Goal: Contribute content

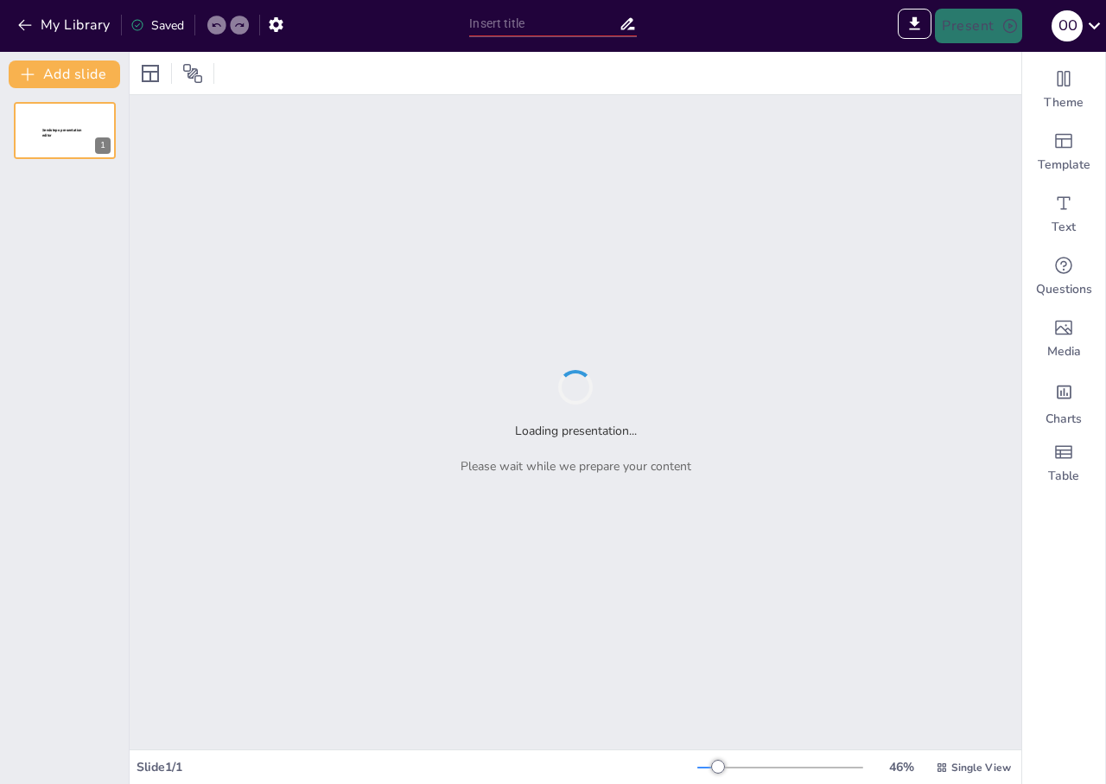
type input "ТЕОРЕТИКО-МЕТОДОЛОГІЧНІ ОСНОВИ РЕАЛІЗАЦІЇ ІГРОВИХ ТЕХНОЛОГІЙ НАВЧАННЯ ПРИРОДНИЧИ"
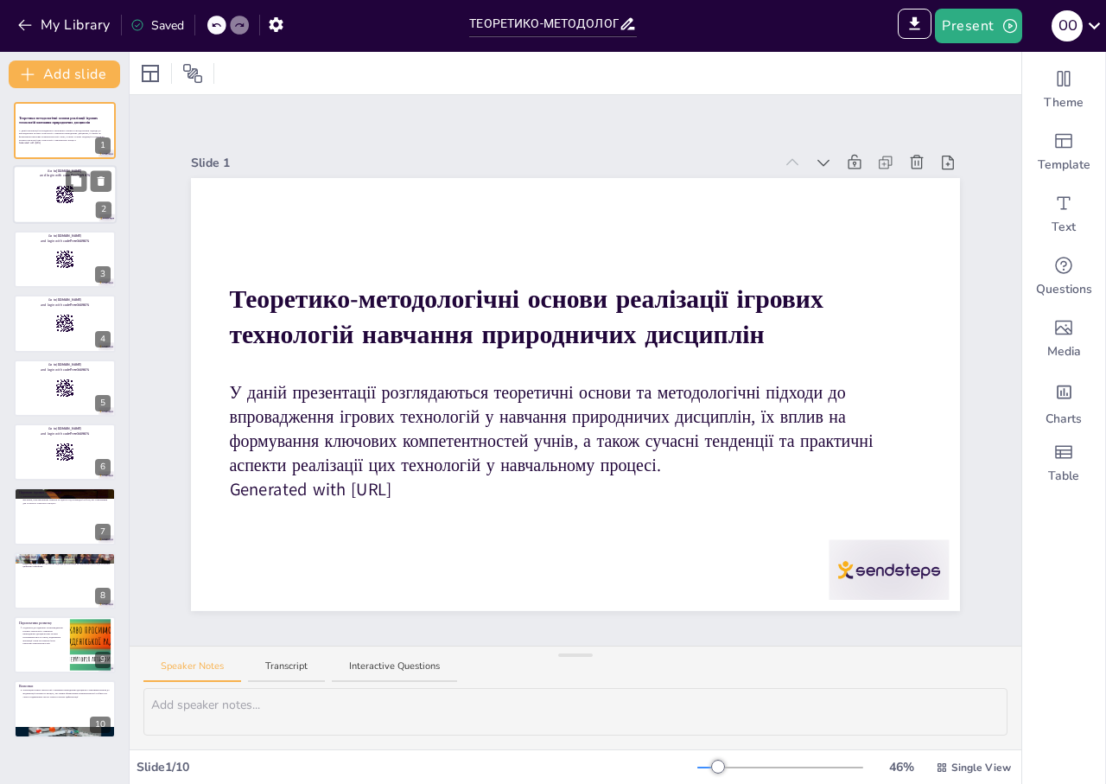
click at [72, 203] on rect at bounding box center [72, 203] width 1 height 1
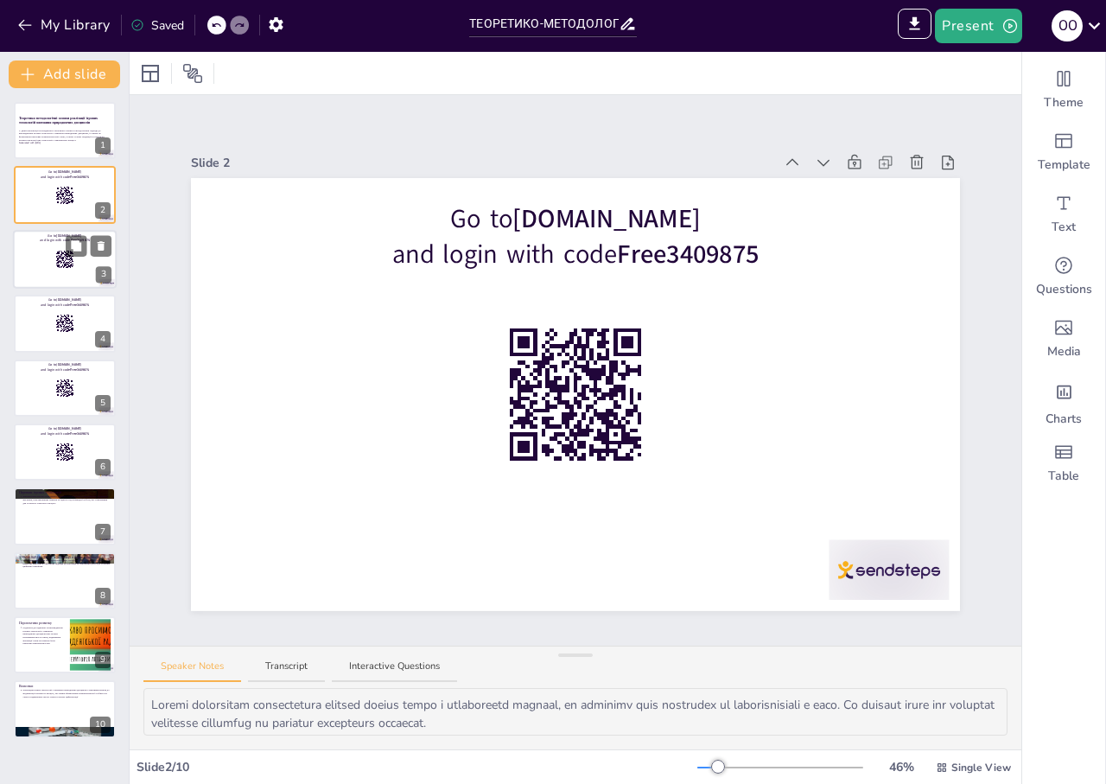
click at [72, 266] on rect at bounding box center [64, 259] width 19 height 19
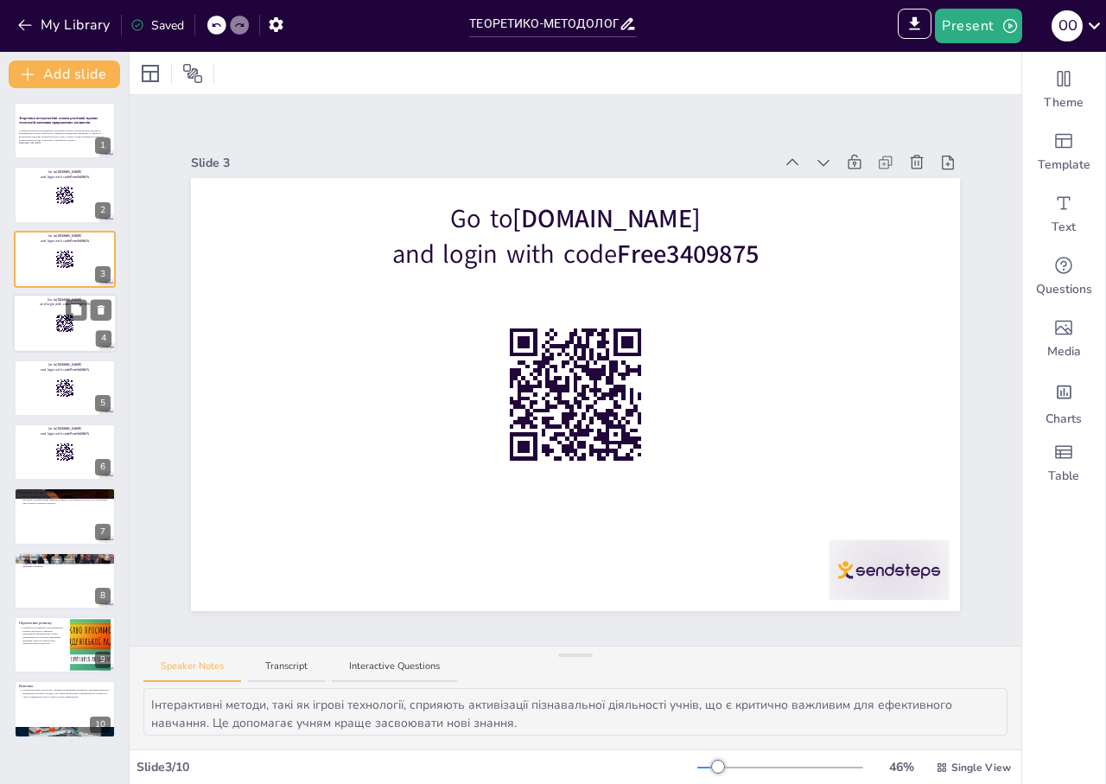
click at [70, 334] on div at bounding box center [65, 323] width 104 height 59
type textarea "Loremipsum dolorsi ametconsec adipis elitseddoe temporinc utlab et dolorema, al…"
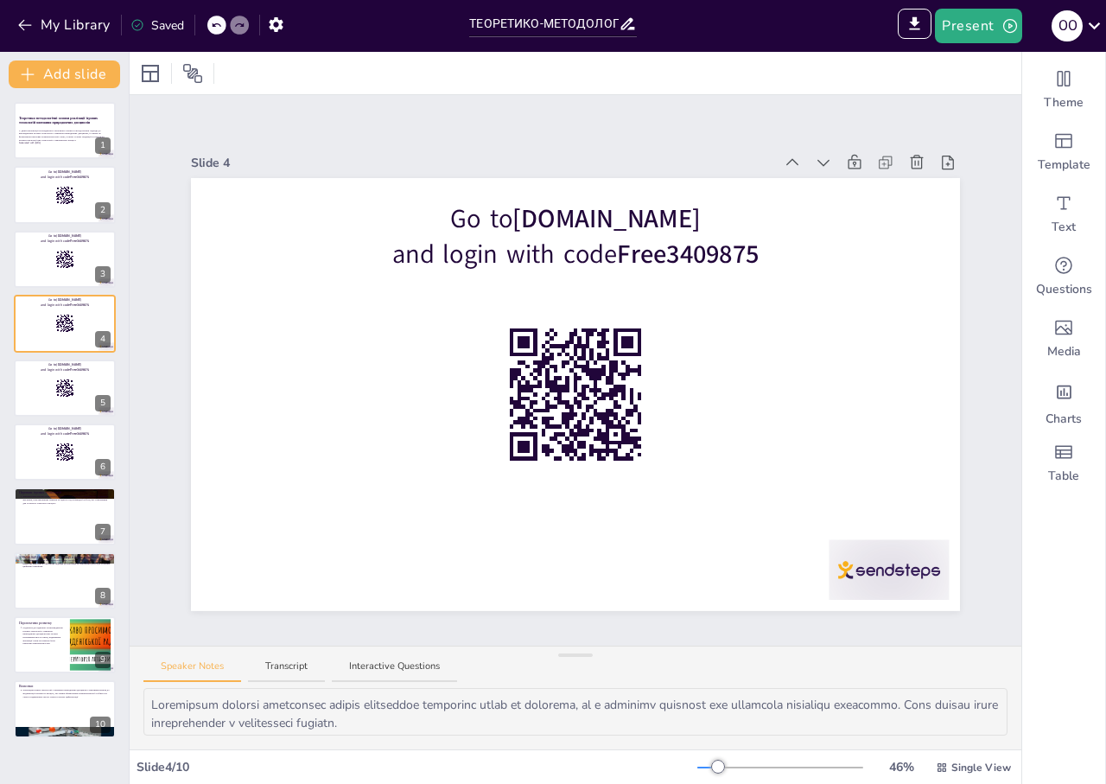
click at [68, 421] on div "Теоретико-методологічні основи реалізації ігрових технологій навчання природнич…" at bounding box center [64, 420] width 129 height 636
click at [53, 538] on div at bounding box center [65, 516] width 104 height 59
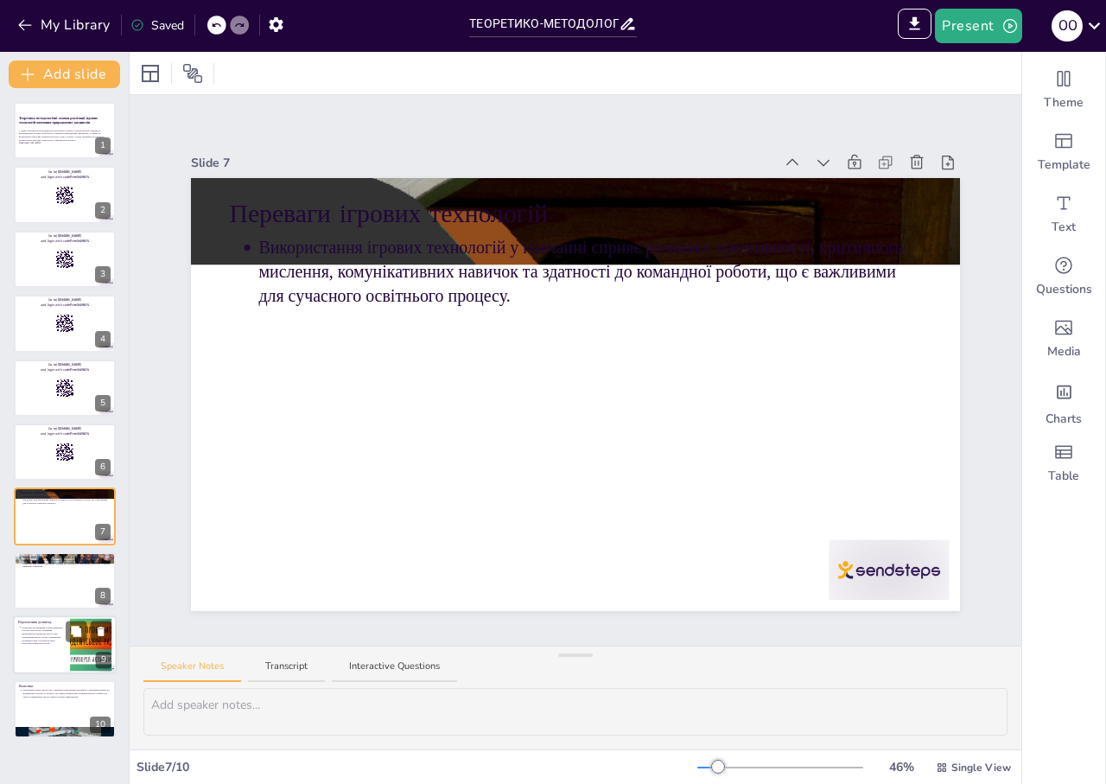
click at [58, 626] on p "Подальше дослідження та впровадження ігрових технологій у навчання природничих …" at bounding box center [43, 636] width 43 height 20
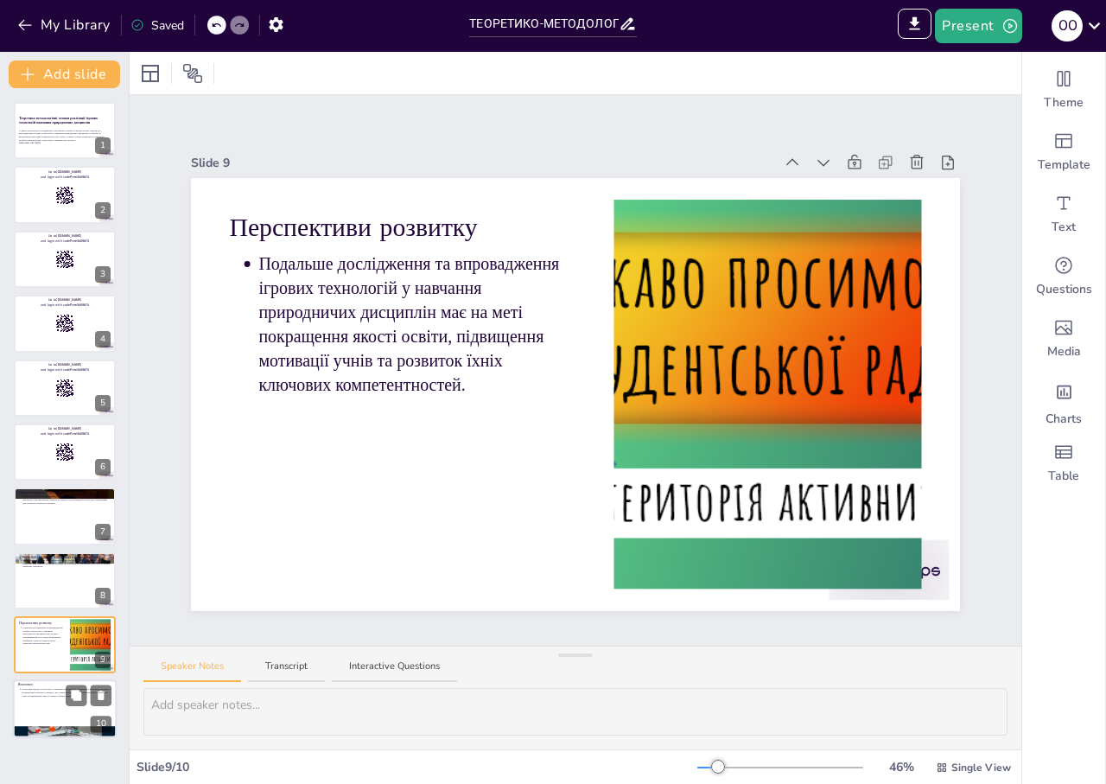
click at [37, 716] on div at bounding box center [65, 709] width 104 height 59
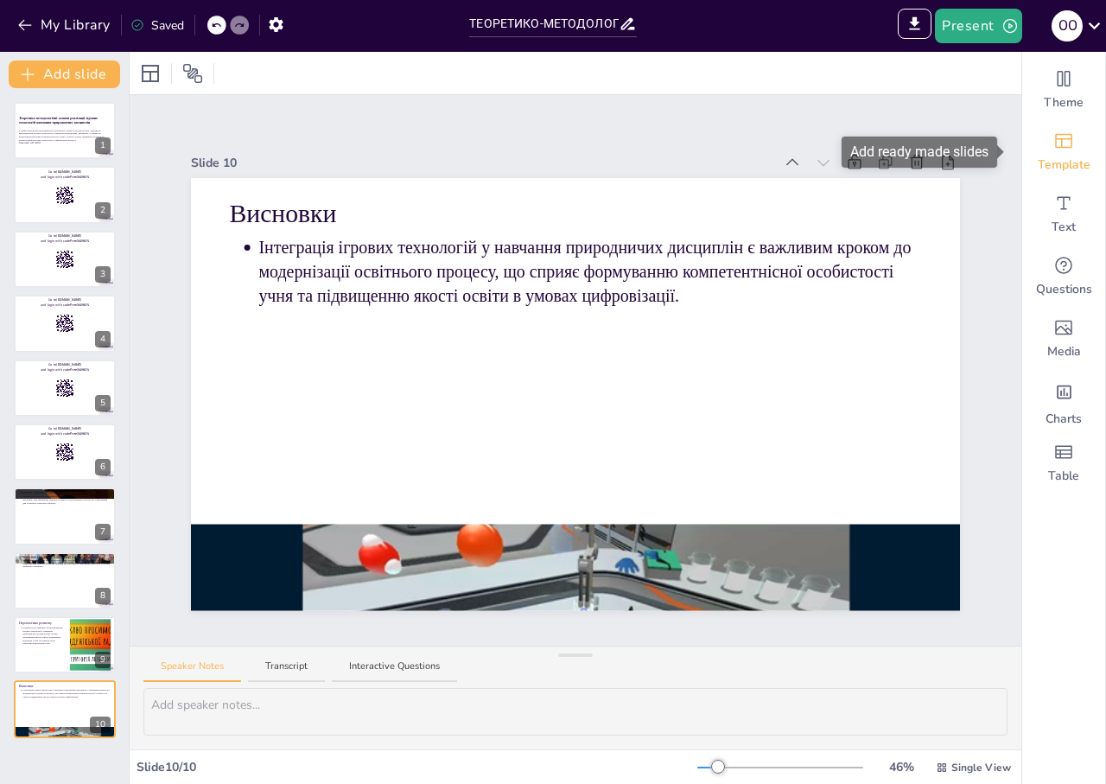
click at [1053, 168] on span "Template" at bounding box center [1064, 164] width 53 height 17
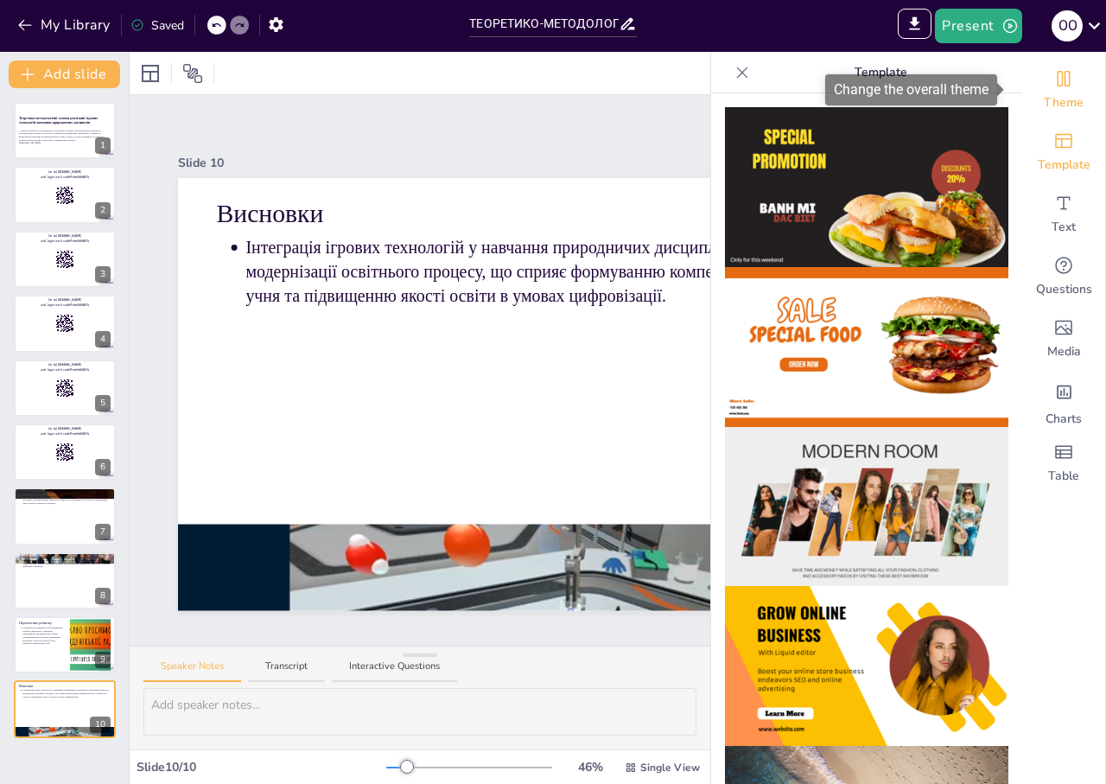
click at [1058, 79] on icon "Change the overall theme" at bounding box center [1064, 79] width 13 height 16
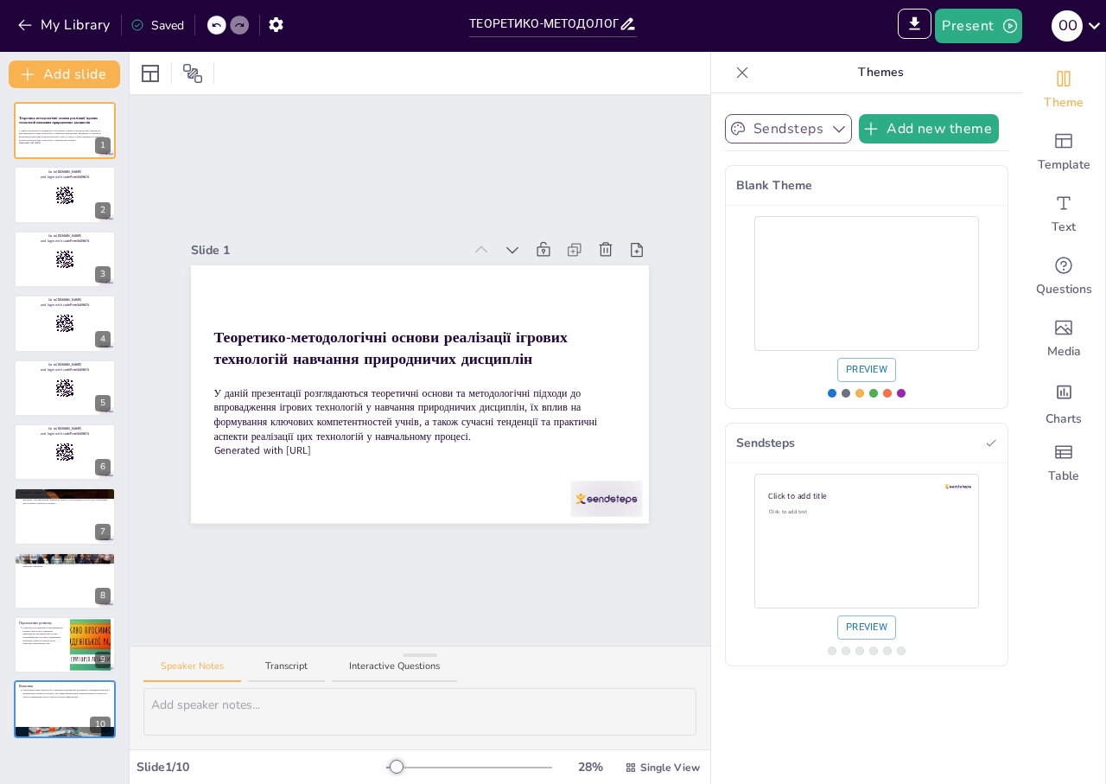
click at [832, 127] on icon "button" at bounding box center [838, 128] width 17 height 17
click at [869, 131] on button "Add new theme" at bounding box center [929, 128] width 140 height 29
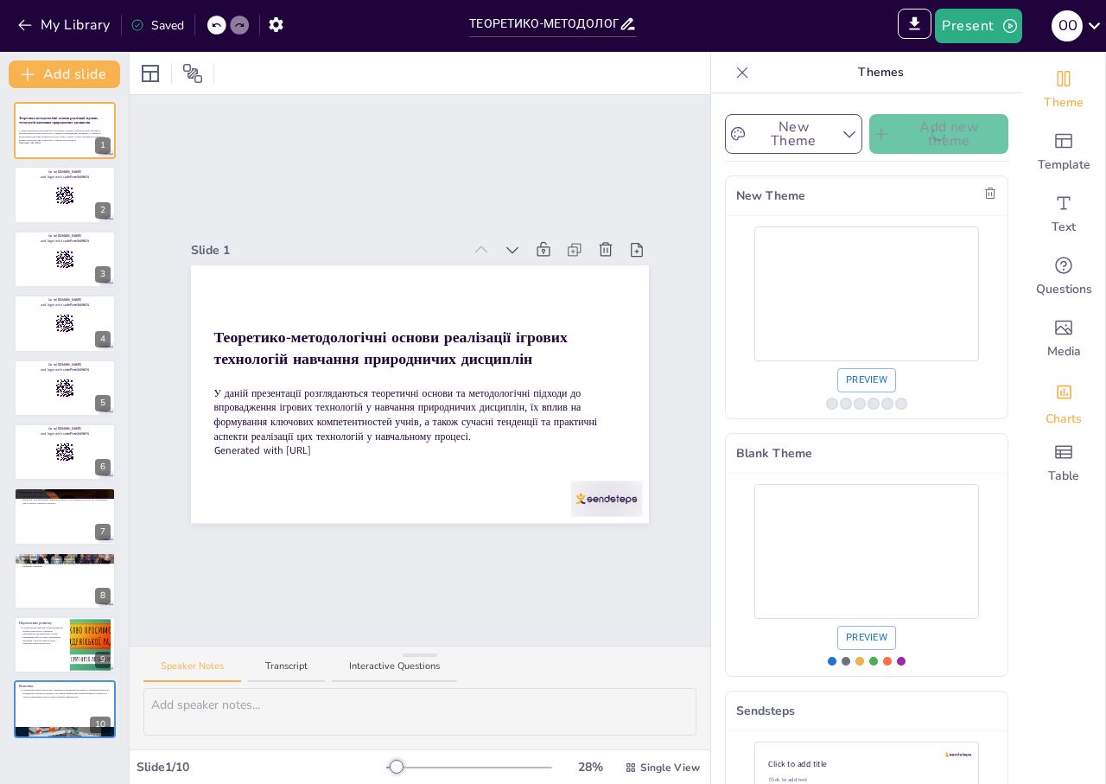
click at [1062, 409] on div "Charts" at bounding box center [1063, 401] width 83 height 62
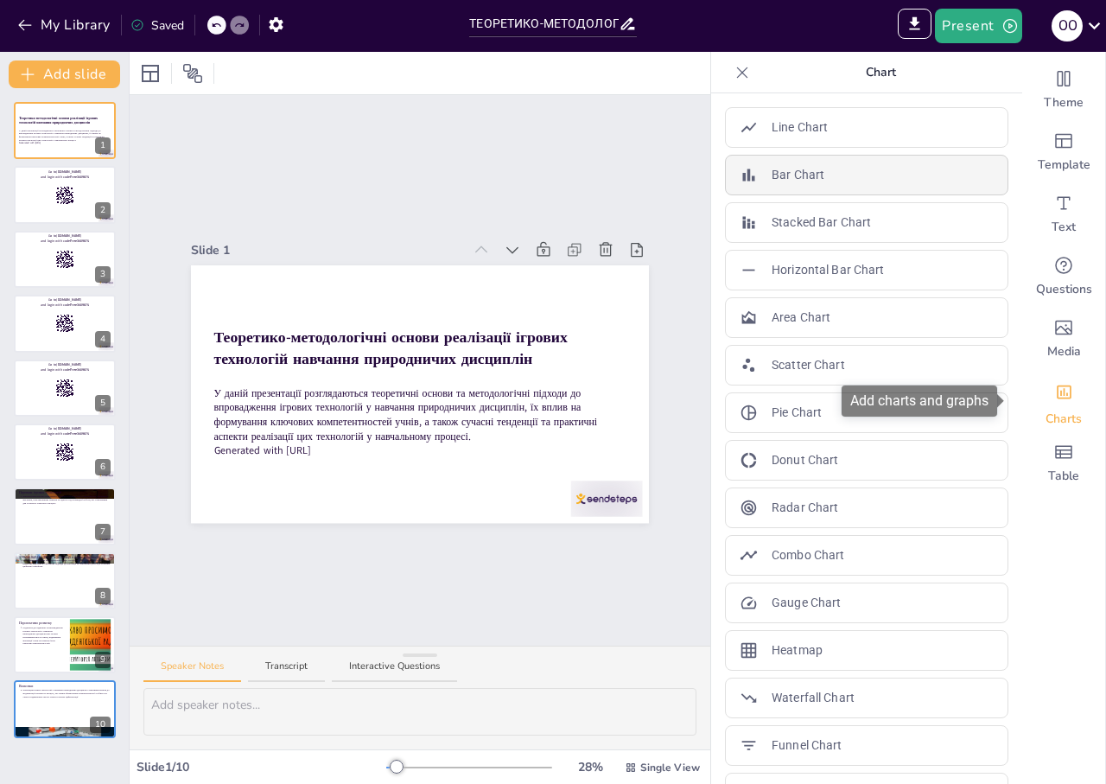
click at [772, 167] on p "Bar Chart" at bounding box center [798, 175] width 53 height 18
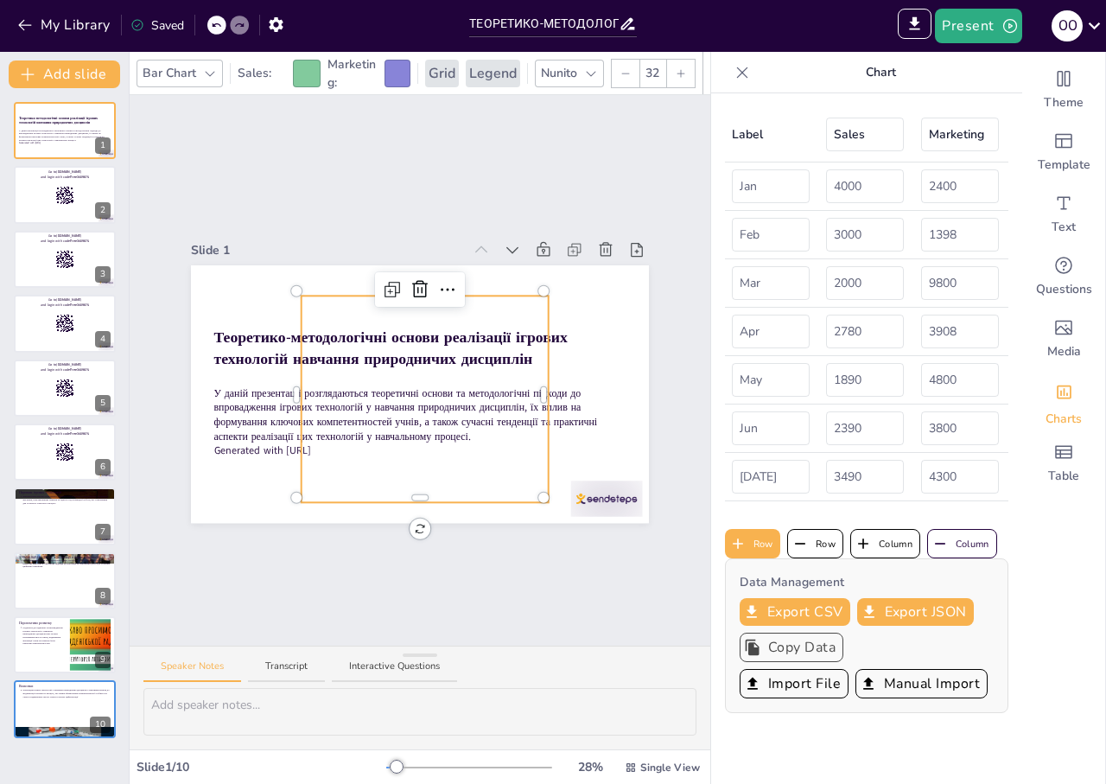
click at [791, 645] on button "Copy Data" at bounding box center [792, 646] width 104 height 29
